Goal: Find specific page/section: Find specific page/section

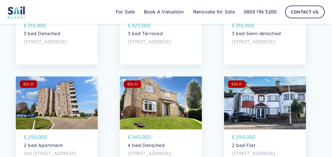
scroll to position [2480, 0]
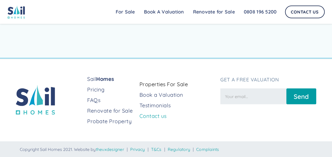
click at [143, 115] on link "Contact us" at bounding box center [178, 115] width 77 height 7
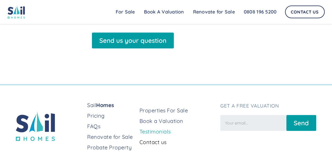
scroll to position [240, 0]
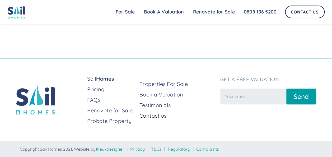
click at [145, 115] on link "Contact us" at bounding box center [178, 115] width 77 height 7
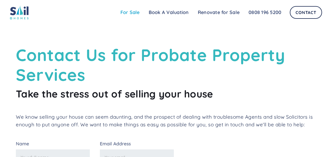
click at [122, 10] on link "For Sale" at bounding box center [130, 12] width 28 height 11
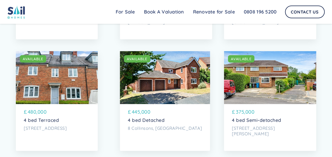
scroll to position [635, 0]
